Goal: Communication & Community: Answer question/provide support

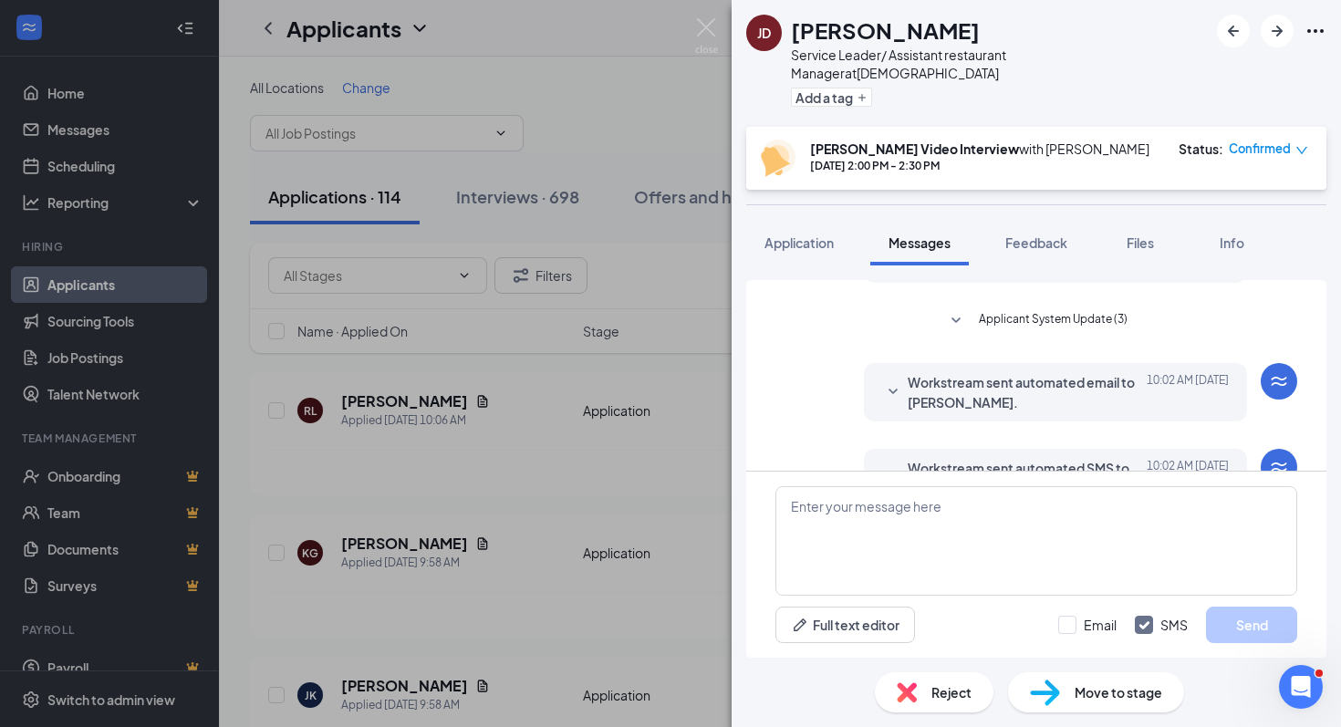
scroll to position [879, 0]
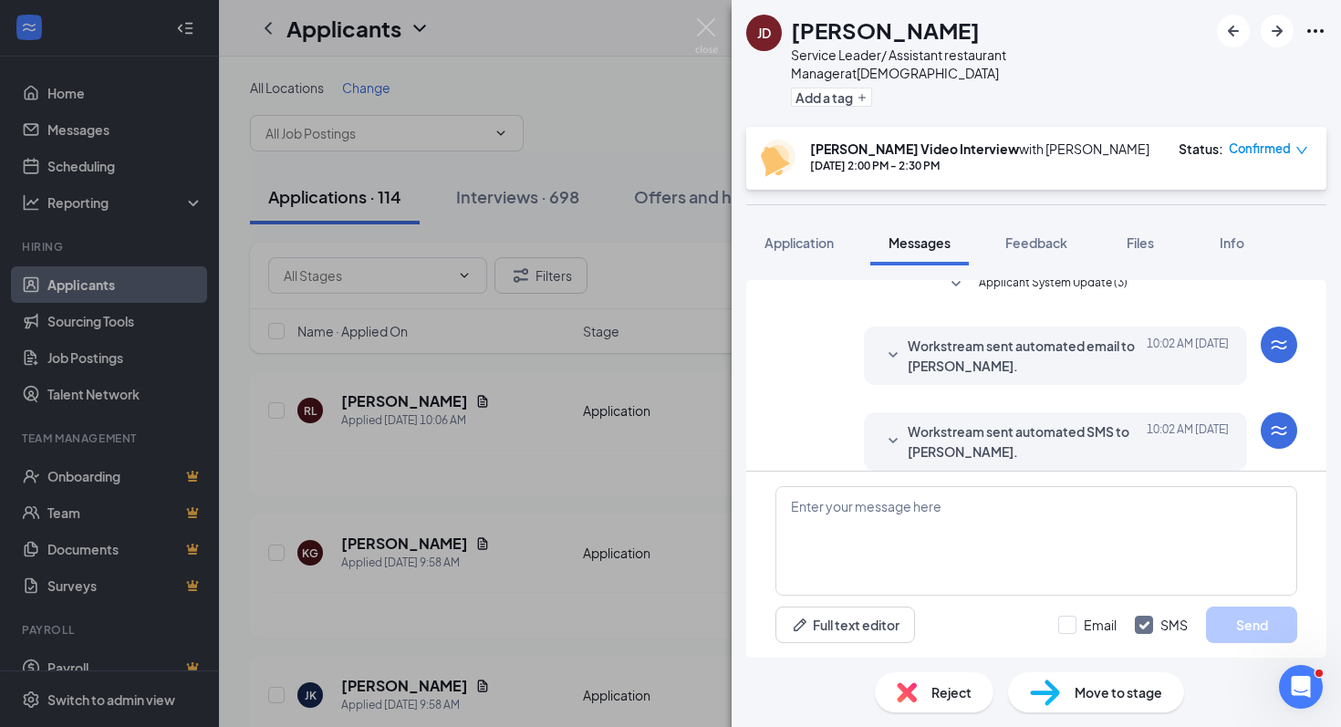
click at [1036, 437] on span "Workstream sent automated SMS to [PERSON_NAME]." at bounding box center [1027, 442] width 239 height 40
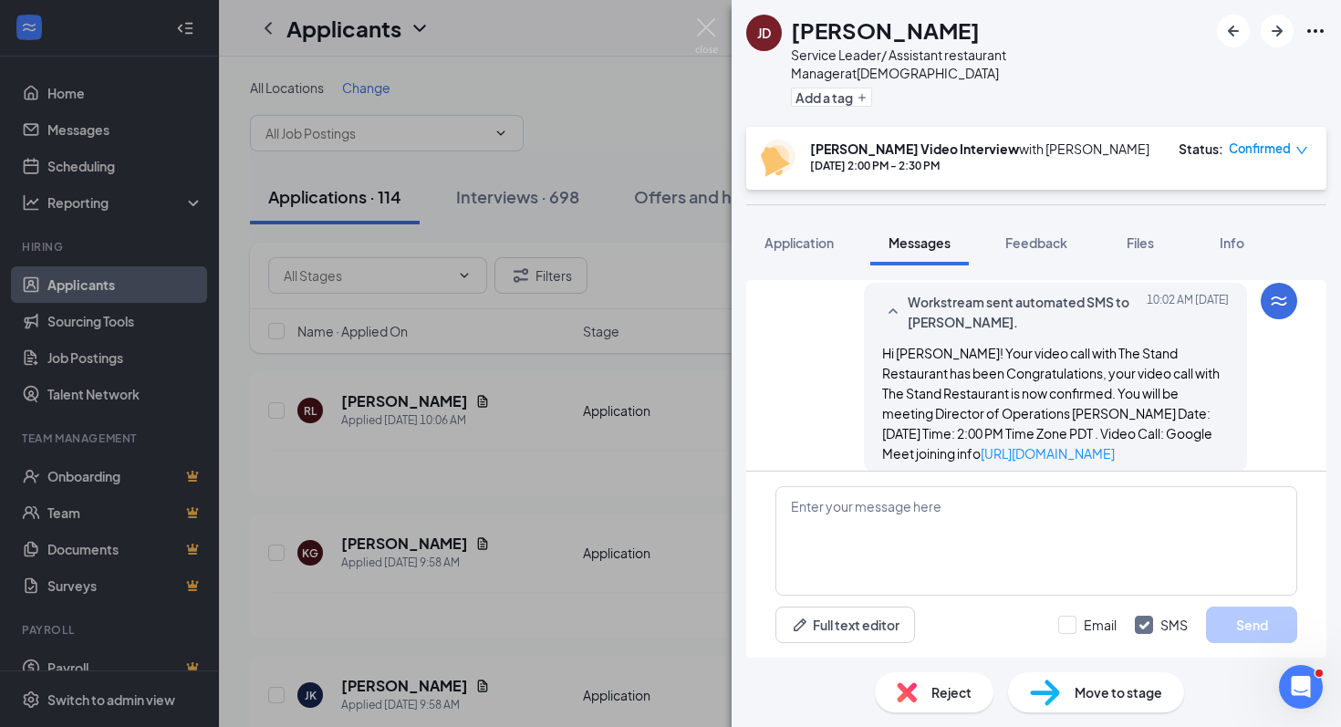
scroll to position [1010, 0]
click at [1064, 408] on span "Hi [PERSON_NAME]! Your video call with The Stand Restaurant has been Congratula…" at bounding box center [1051, 401] width 338 height 117
drag, startPoint x: 1064, startPoint y: 413, endPoint x: 1216, endPoint y: 445, distance: 154.8
click at [1216, 445] on div "Workstream sent automated SMS to [PERSON_NAME]. [DATE] 10:02 AM Hi [PERSON_NAME…" at bounding box center [1055, 376] width 383 height 190
copy span "Video Call: Google Meet joining info [URL][DOMAIN_NAME]"
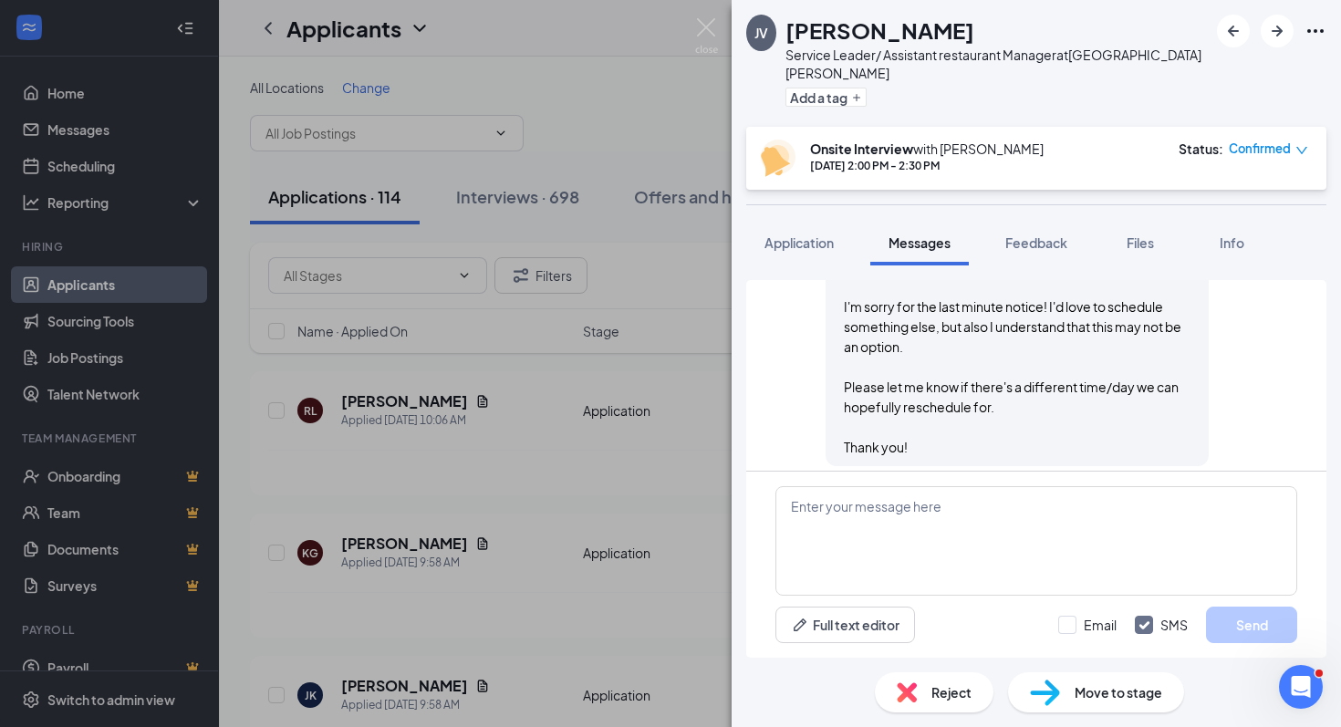
scroll to position [1019, 0]
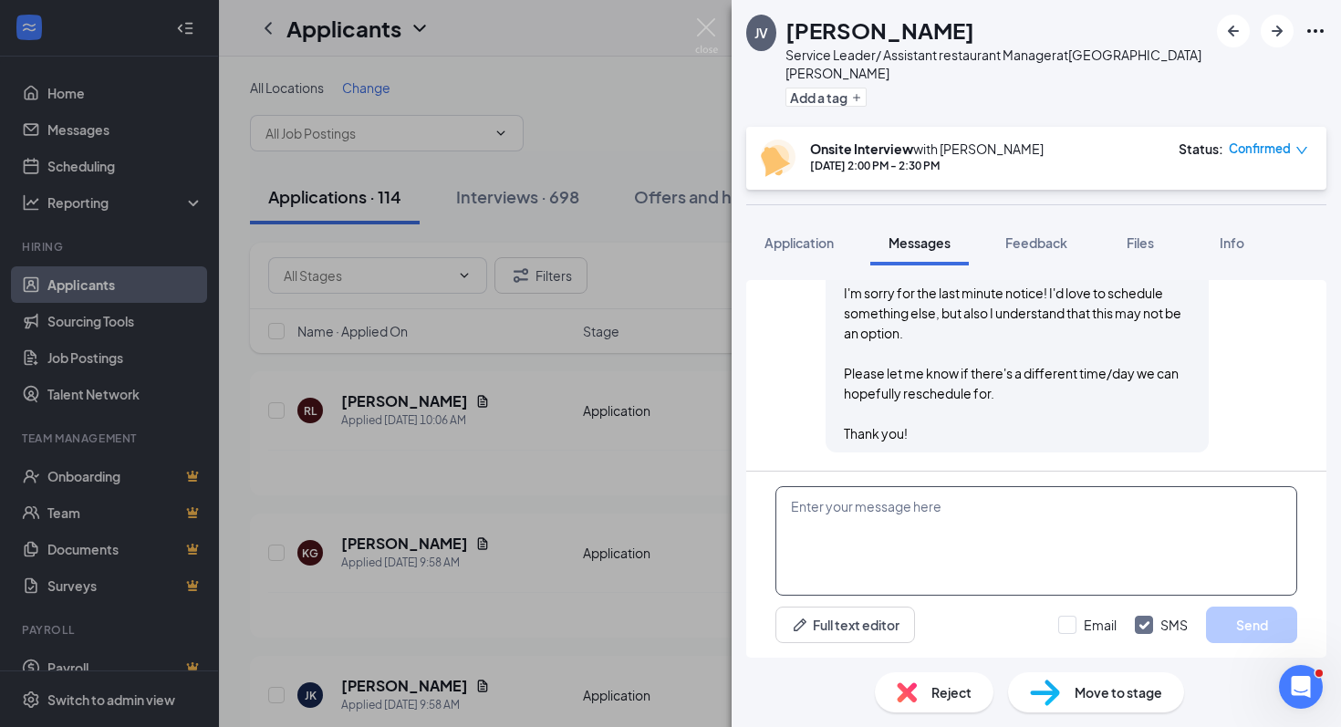
click at [987, 530] on textarea at bounding box center [1037, 541] width 522 height 110
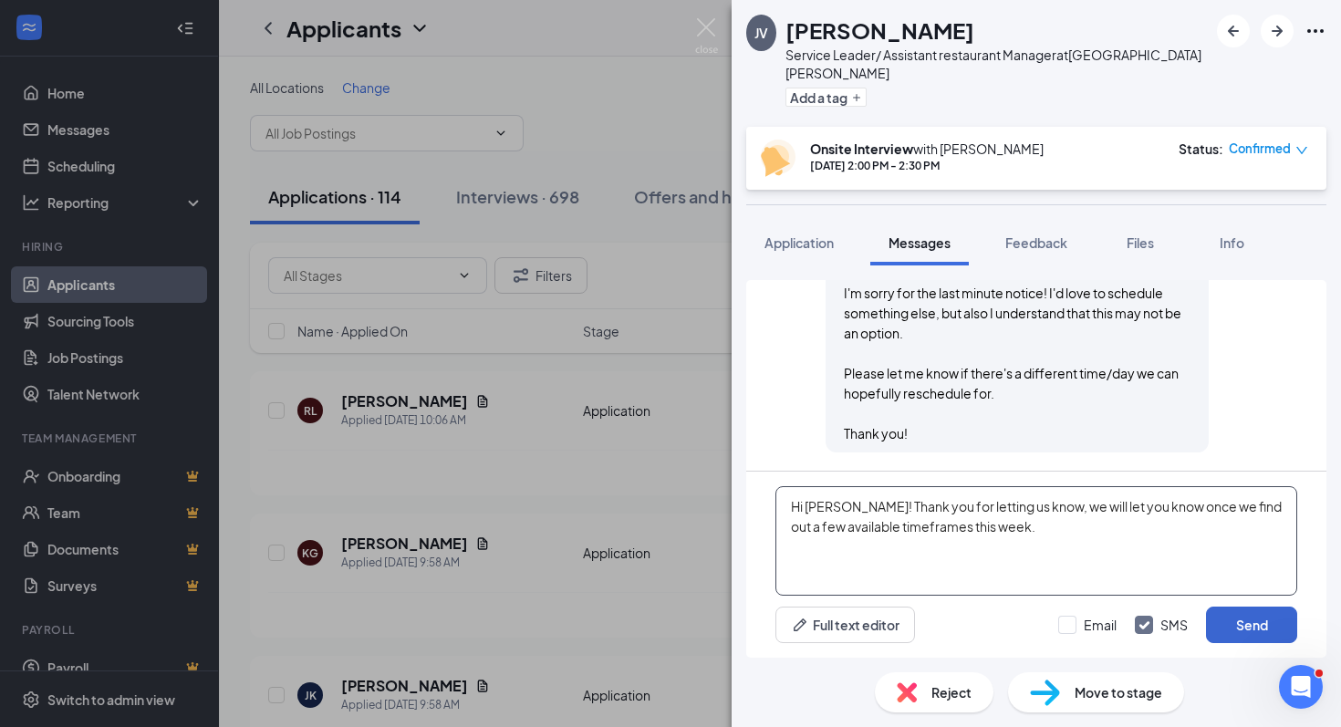
type textarea "Hi Jose! Thank you for letting us know, we will let you know once we find out a…"
click at [1240, 617] on button "Send" at bounding box center [1251, 625] width 91 height 37
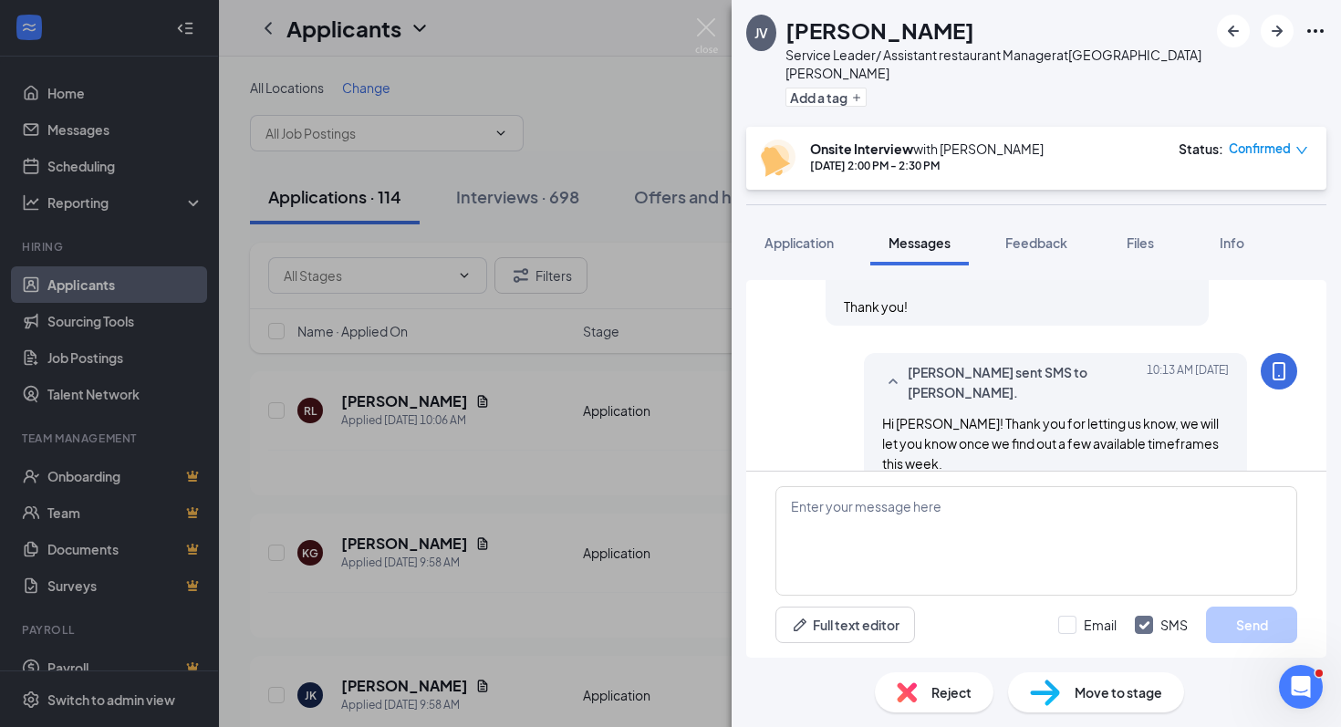
scroll to position [1156, 0]
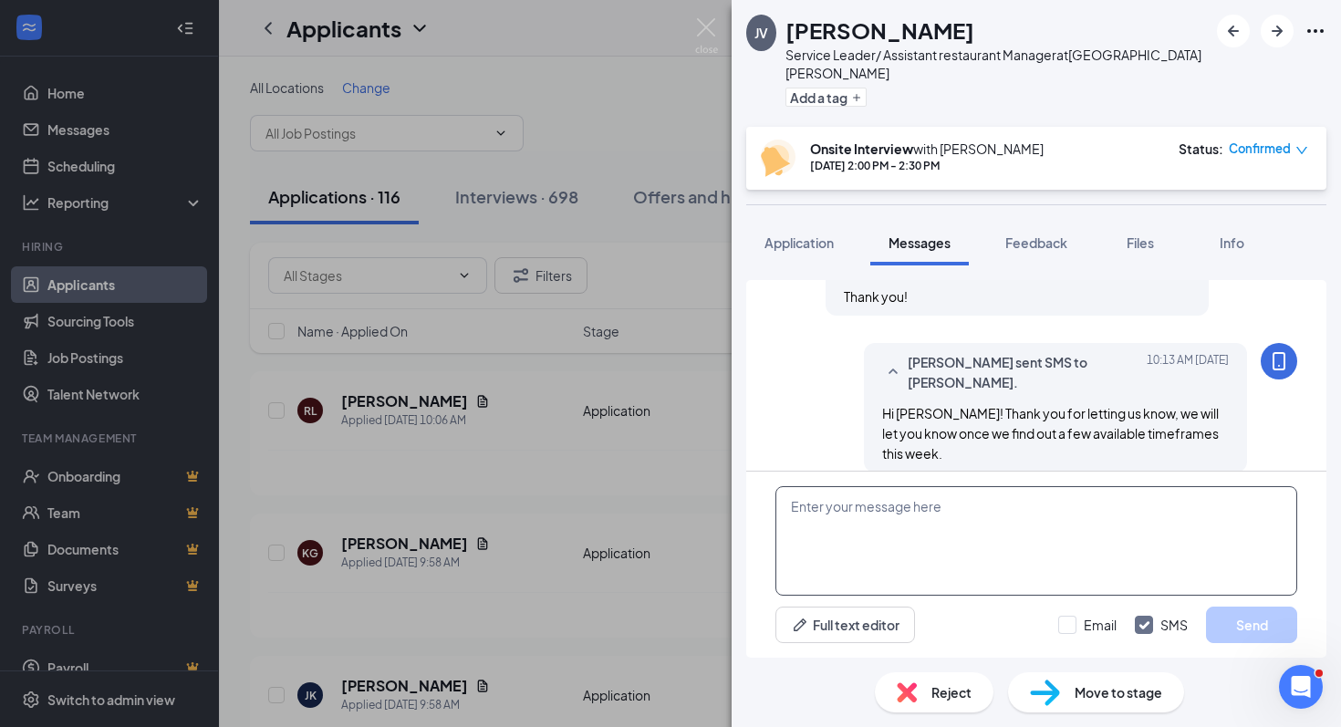
click at [841, 519] on textarea at bounding box center [1037, 541] width 522 height 110
click at [862, 506] on textarea "Can you do Monday at 2PM?" at bounding box center [1037, 541] width 522 height 110
click at [1051, 508] on textarea "Can you do next Monday at 2PM?" at bounding box center [1037, 541] width 522 height 110
type textarea "Can you do next Monday at 2PM? That's when she'll be back"
click at [1235, 617] on button "Send" at bounding box center [1251, 625] width 91 height 37
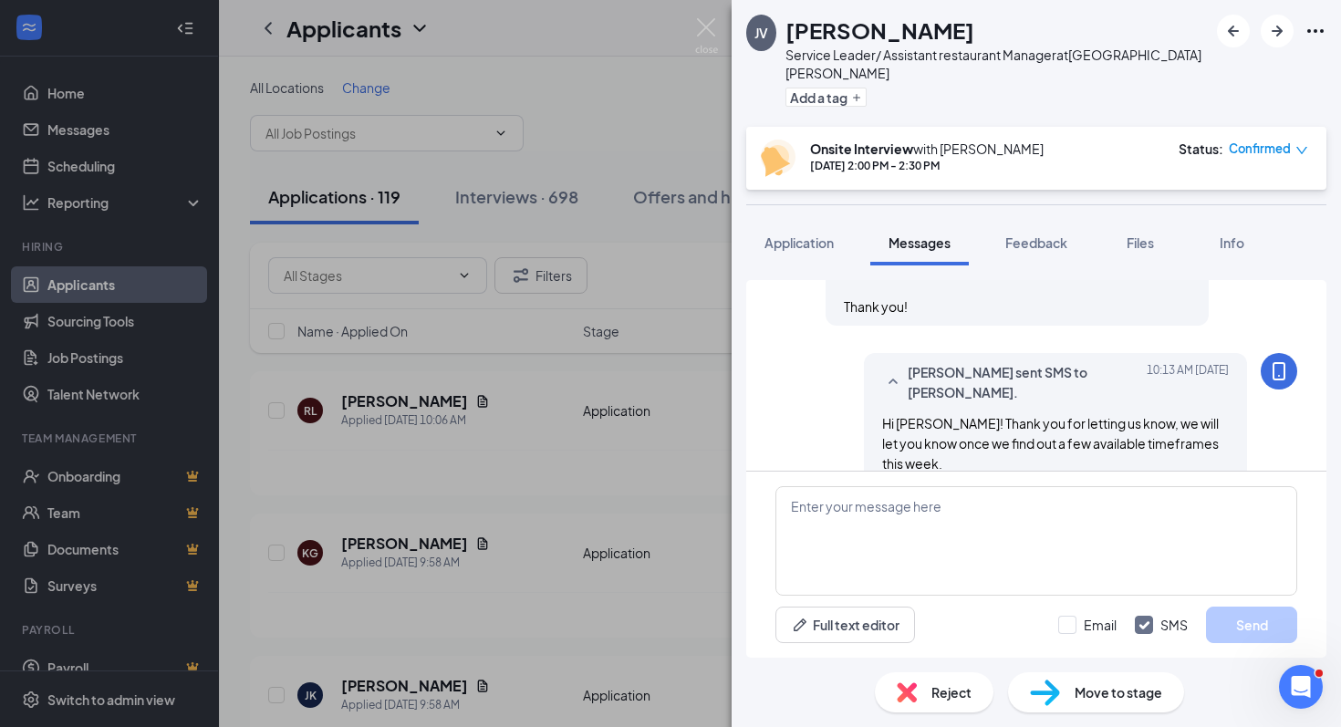
scroll to position [1146, 0]
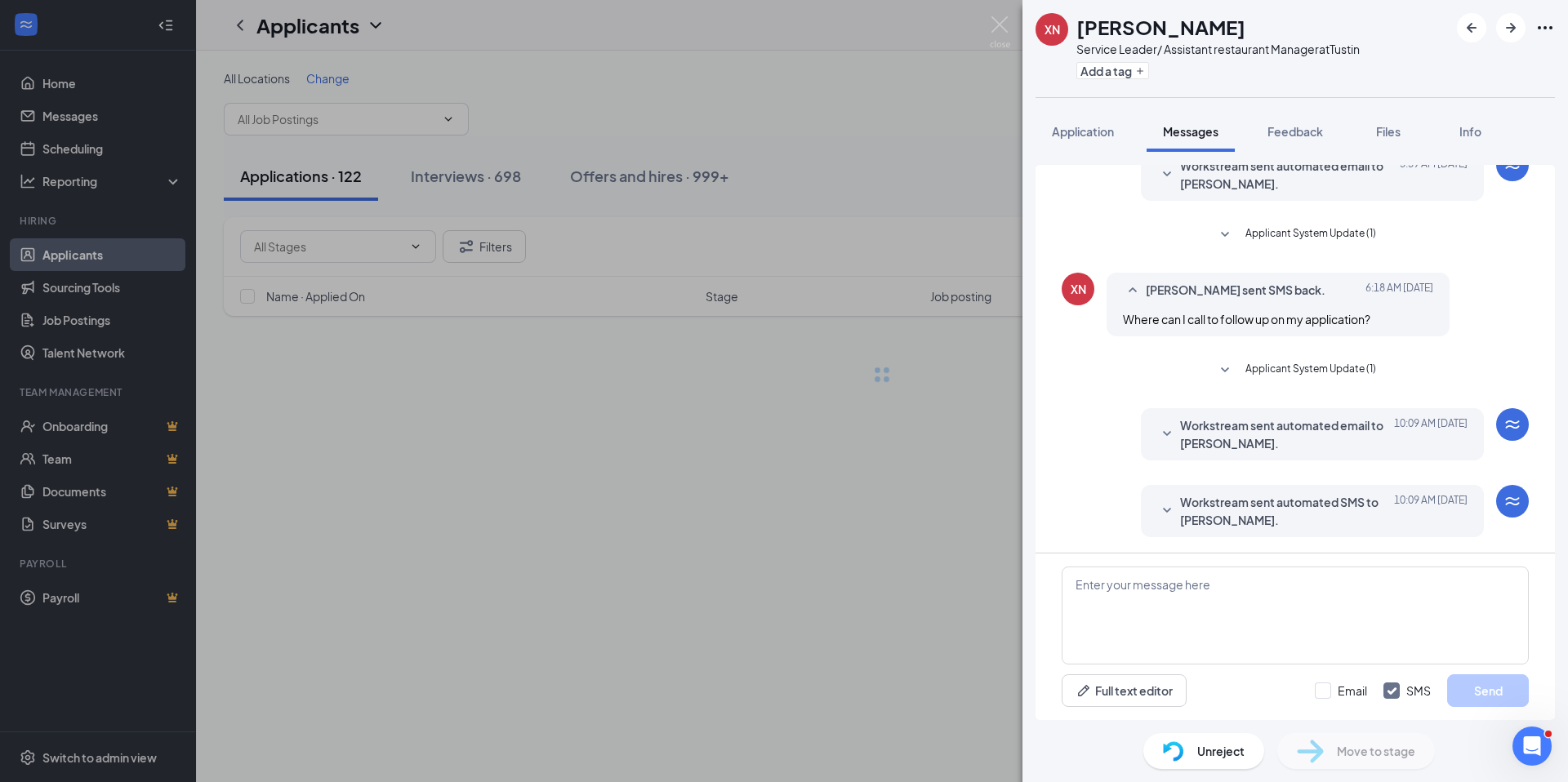
scroll to position [102, 0]
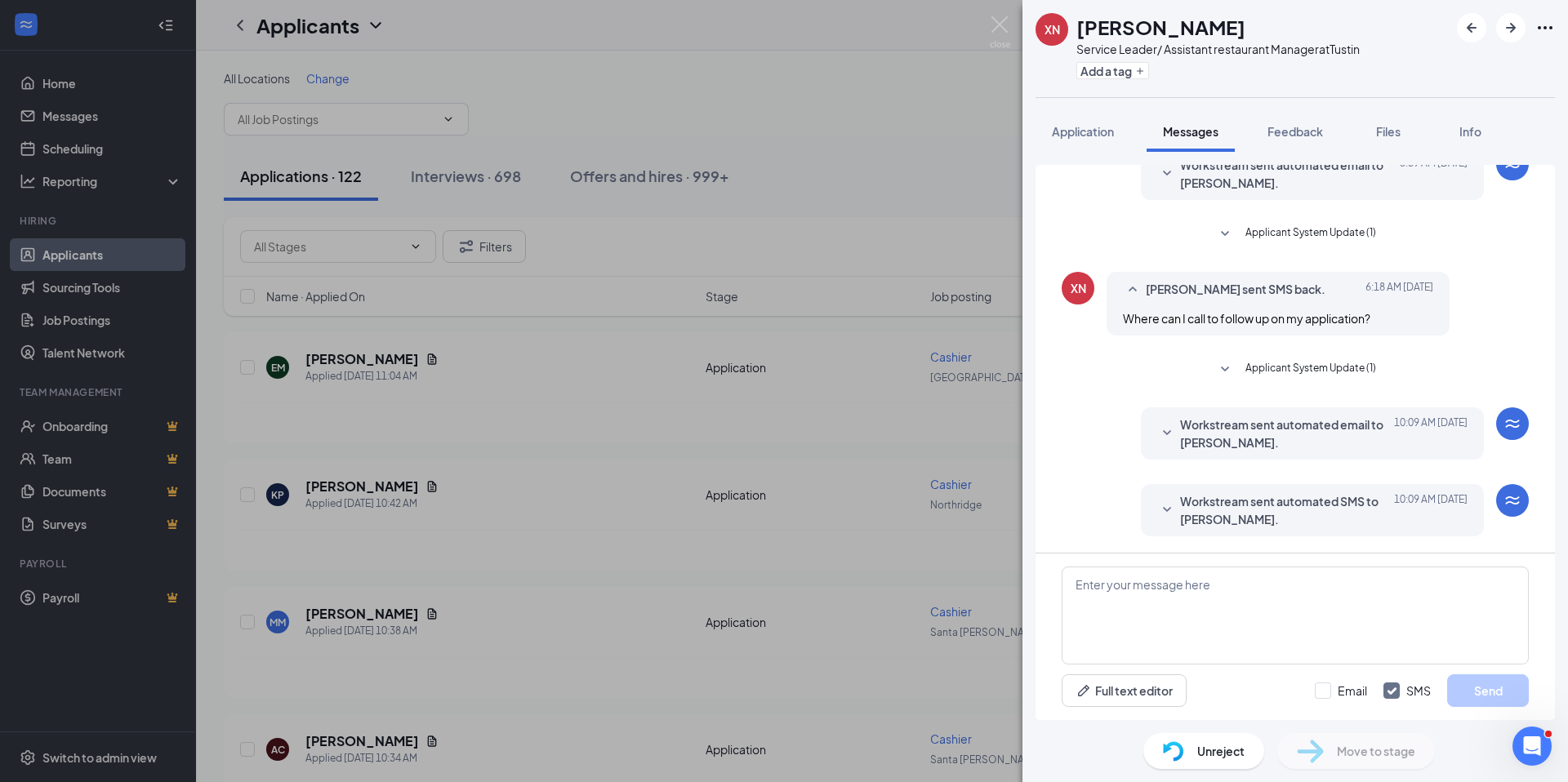
click at [1313, 509] on span "Workstream sent automated SMS to Xavier Nubin-Burgess." at bounding box center [1287, 510] width 214 height 36
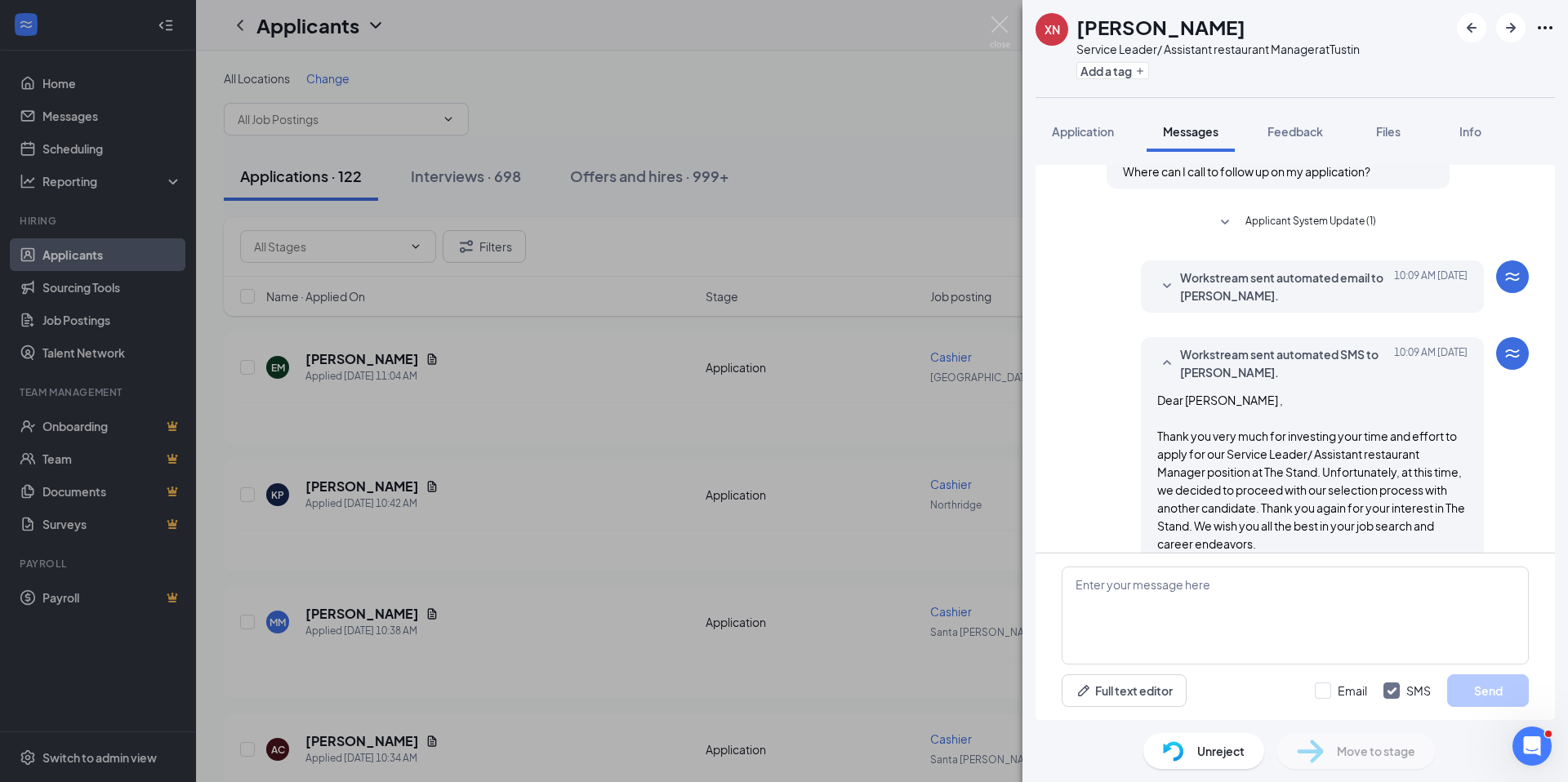
scroll to position [258, 0]
